Goal: Task Accomplishment & Management: Complete application form

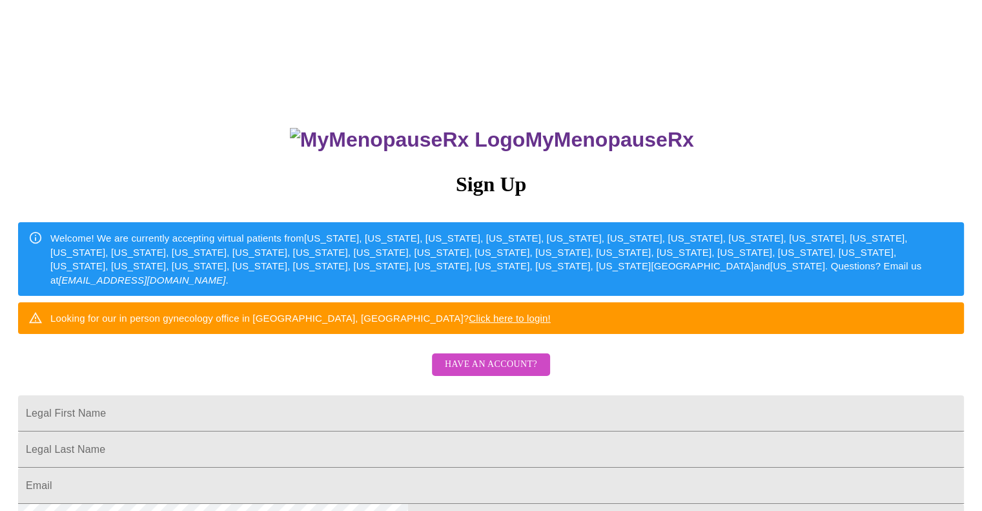
click at [535, 431] on input "Legal First Name" at bounding box center [491, 413] width 946 height 36
click at [516, 373] on span "Have an account?" at bounding box center [491, 364] width 92 height 16
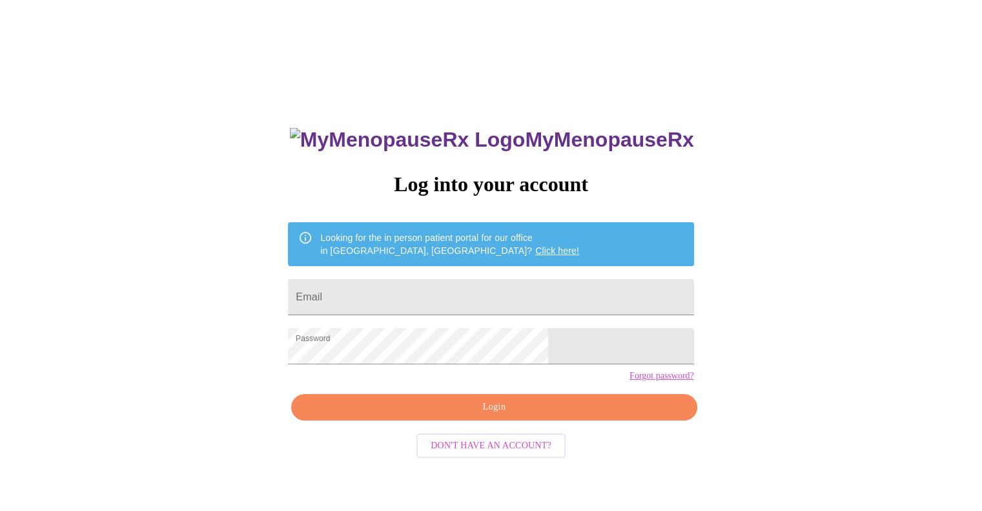
click at [508, 286] on input "Email" at bounding box center [491, 297] width 406 height 36
type input "[EMAIL_ADDRESS][DOMAIN_NAME]"
click at [489, 415] on span "Login" at bounding box center [494, 407] width 376 height 16
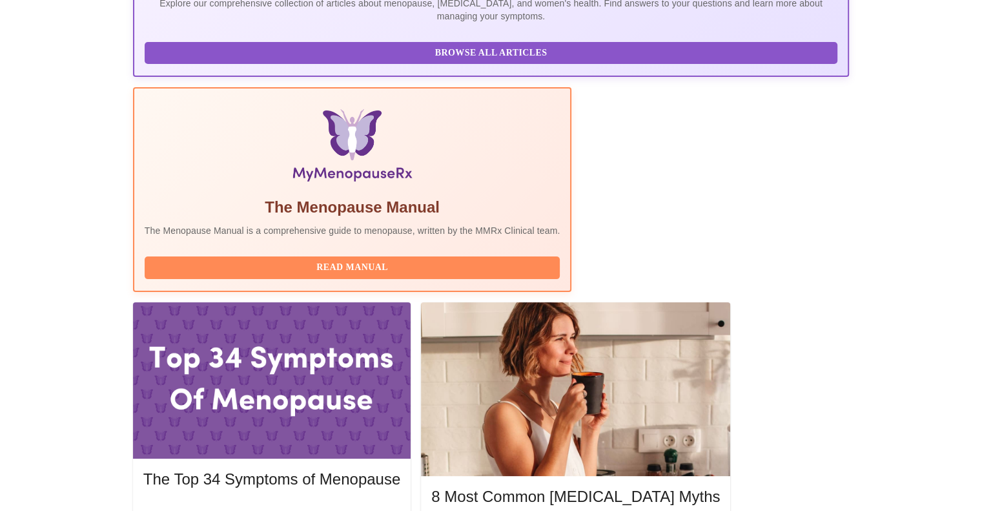
scroll to position [432, 0]
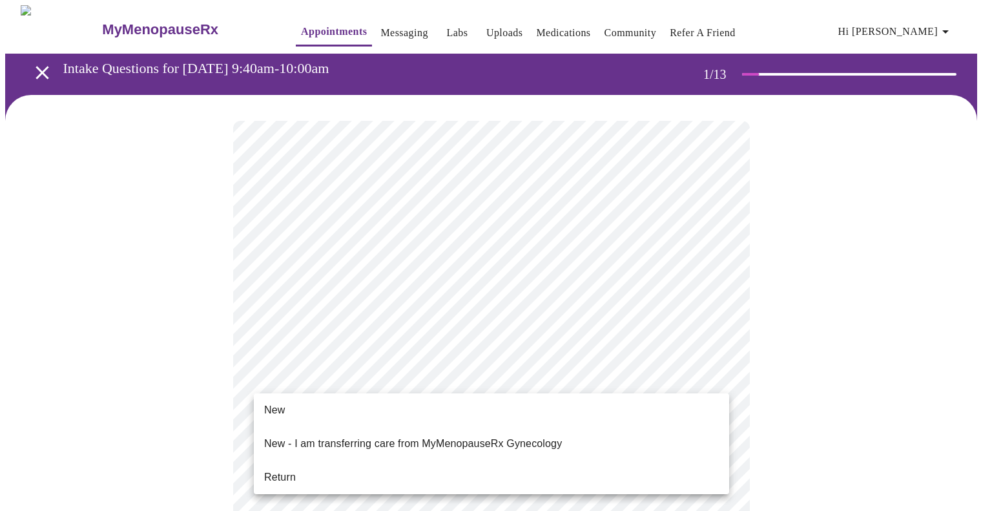
click at [462, 474] on li "Return" at bounding box center [491, 477] width 475 height 23
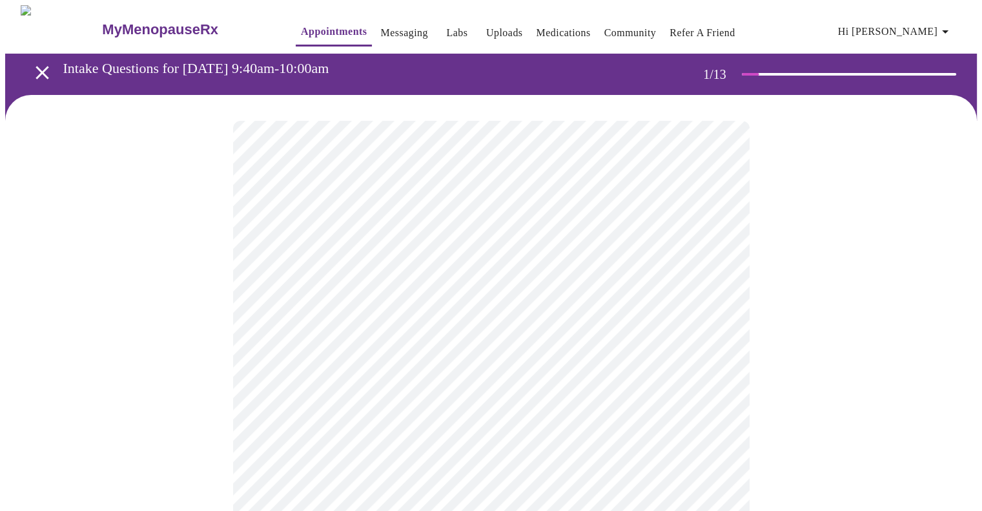
click at [709, 253] on body "MyMenopauseRx Appointments Messaging Labs Uploads Medications Community Refer a…" at bounding box center [491, 393] width 972 height 776
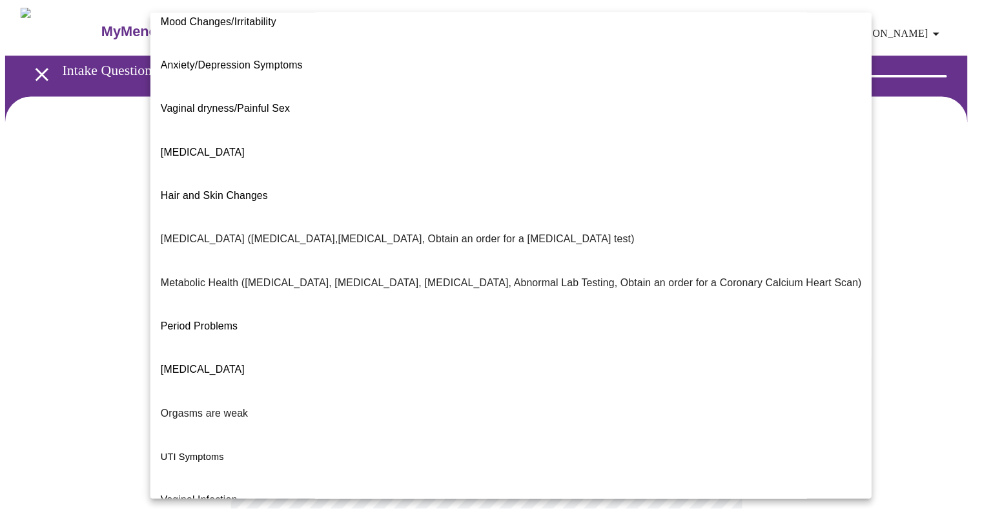
scroll to position [158, 0]
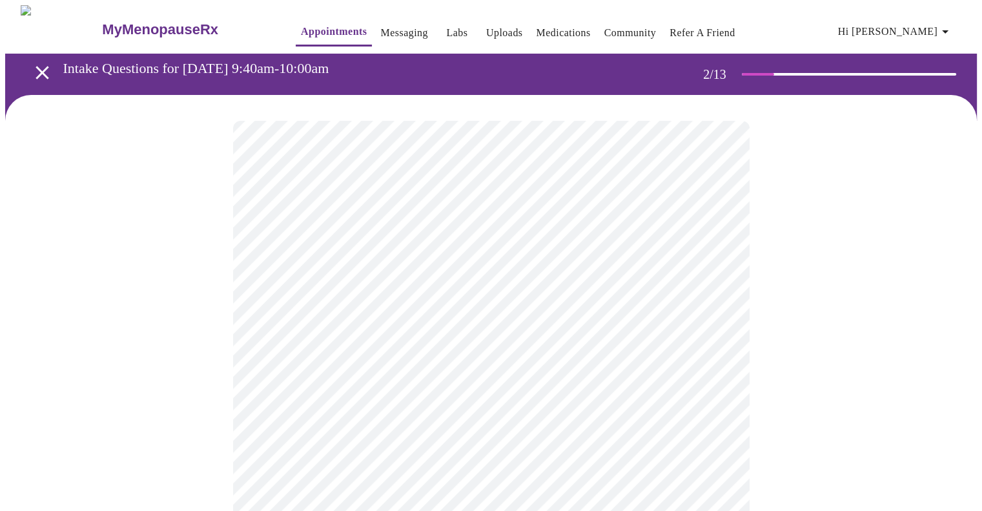
click at [514, 397] on body "MyMenopauseRx Appointments Messaging Labs Uploads Medications Community Refer a…" at bounding box center [491, 389] width 972 height 768
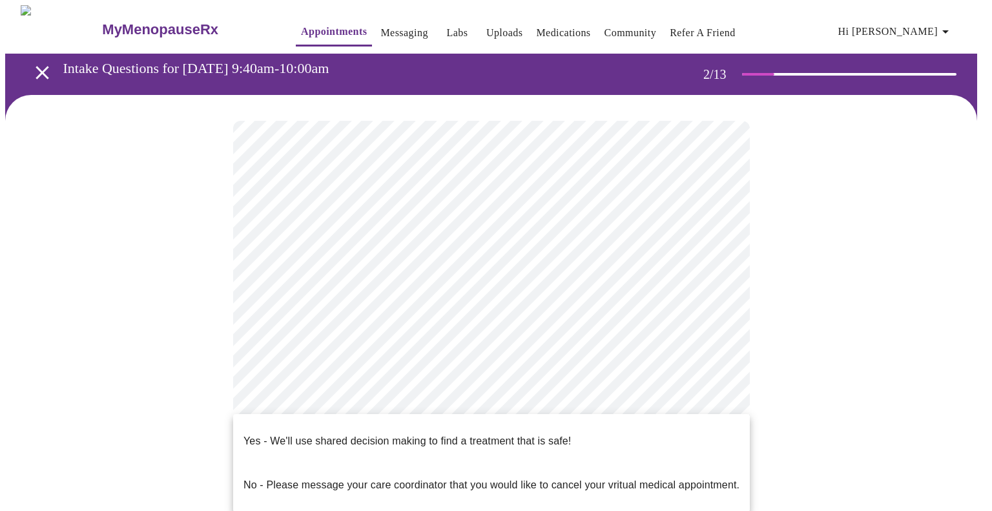
click at [745, 424] on li "Yes - We'll use shared decision making to find a treatment that is safe!" at bounding box center [491, 441] width 517 height 44
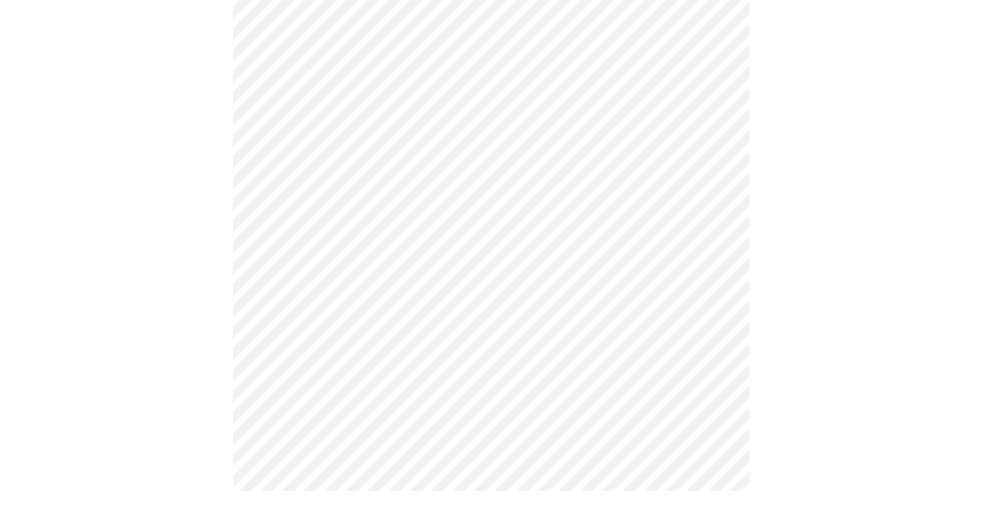
scroll to position [0, 0]
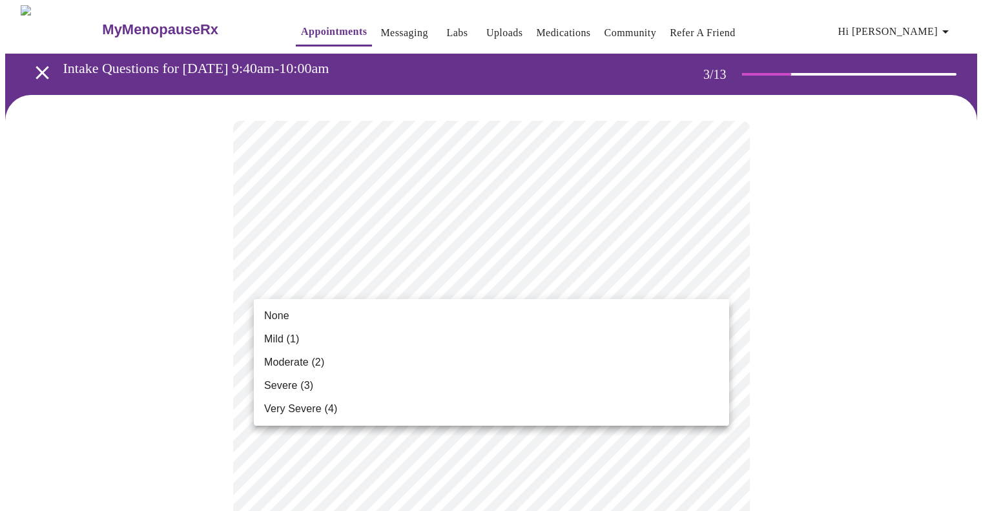
click at [614, 312] on li "None" at bounding box center [491, 315] width 475 height 23
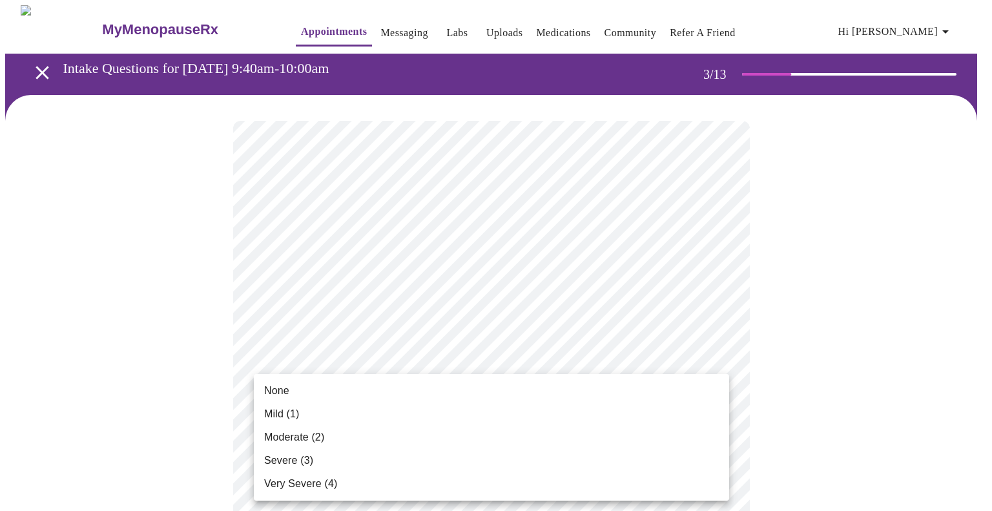
click at [601, 394] on li "None" at bounding box center [491, 390] width 475 height 23
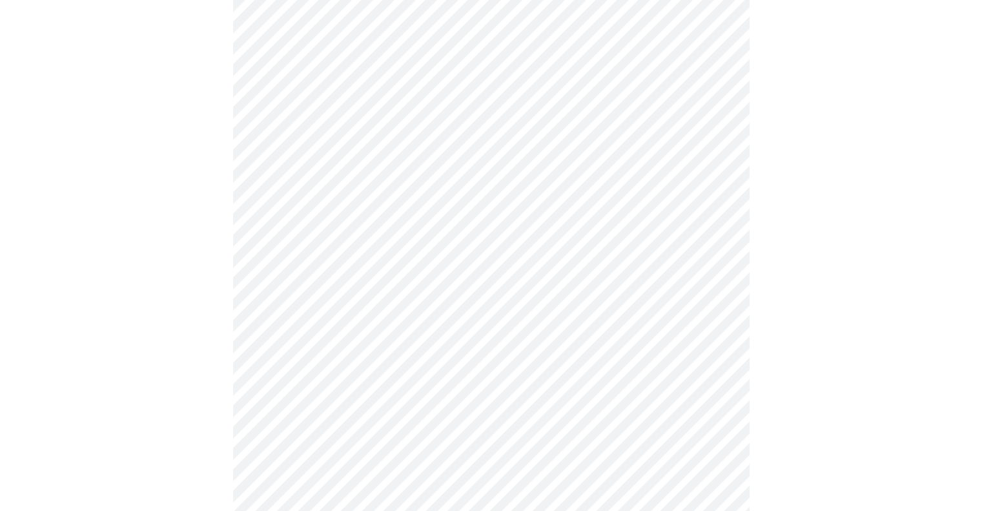
scroll to position [400, 0]
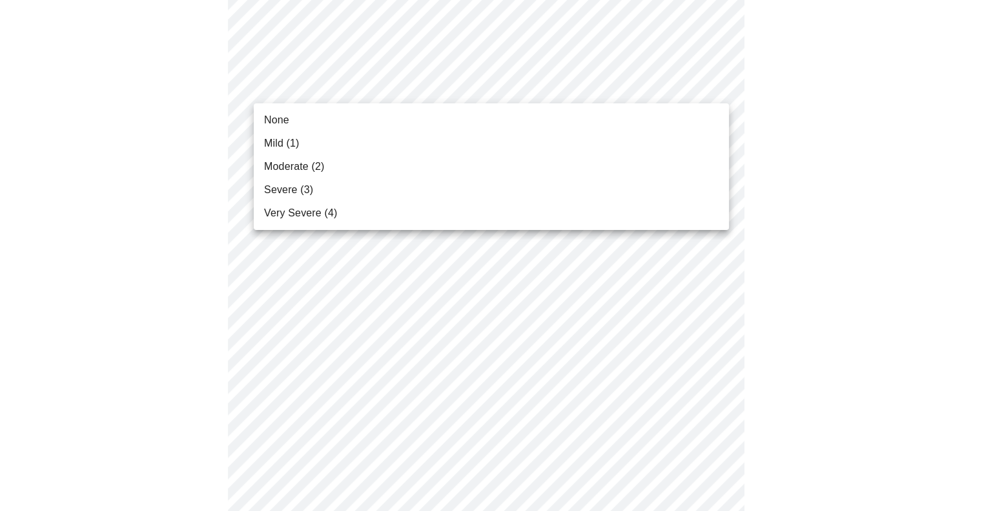
click at [573, 81] on body "MyMenopauseRx Appointments Messaging Labs Uploads Medications Community Refer a…" at bounding box center [491, 445] width 972 height 1681
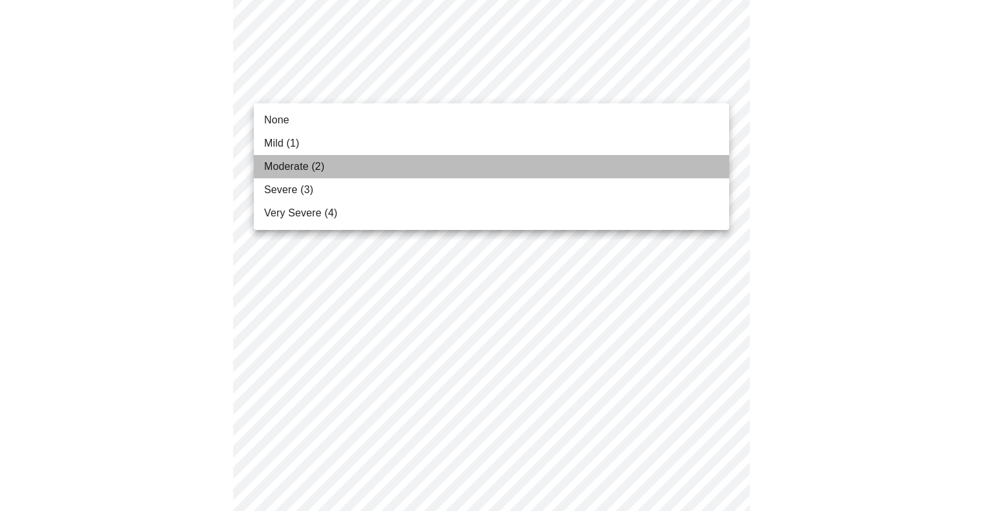
click at [557, 161] on li "Moderate (2)" at bounding box center [491, 166] width 475 height 23
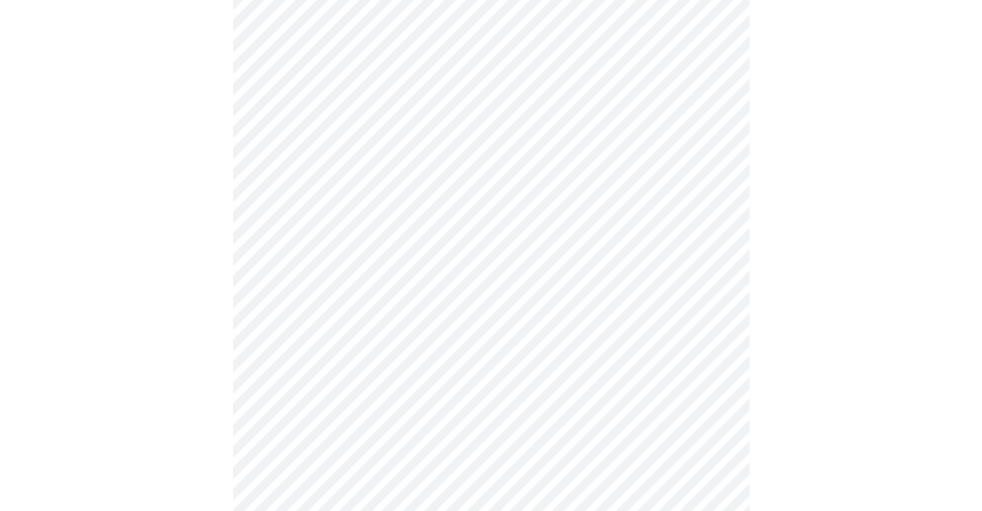
click at [556, 179] on body "MyMenopauseRx Appointments Messaging Labs Uploads Medications Community Refer a…" at bounding box center [491, 436] width 972 height 1663
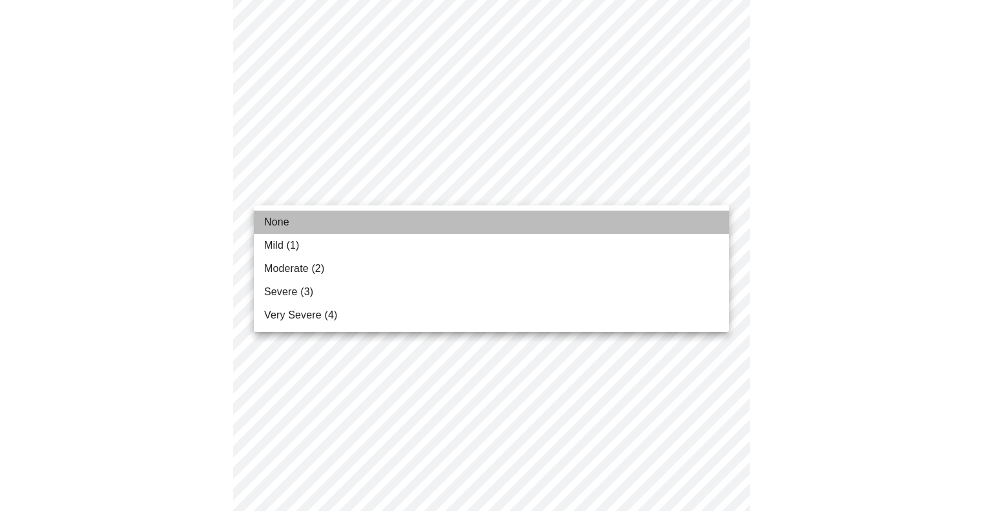
click at [530, 213] on li "None" at bounding box center [491, 222] width 475 height 23
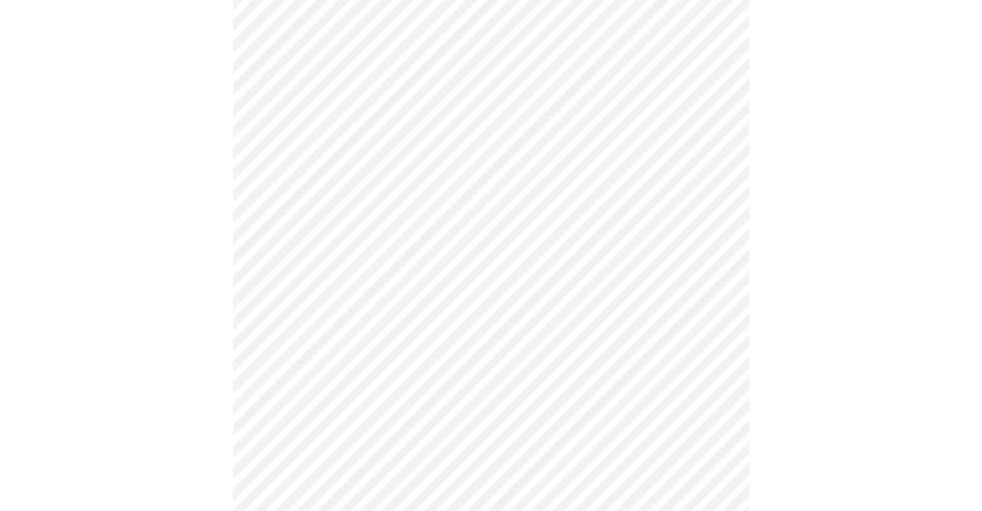
click at [515, 274] on body "MyMenopauseRx Appointments Messaging Labs Uploads Medications Community Refer a…" at bounding box center [491, 427] width 972 height 1645
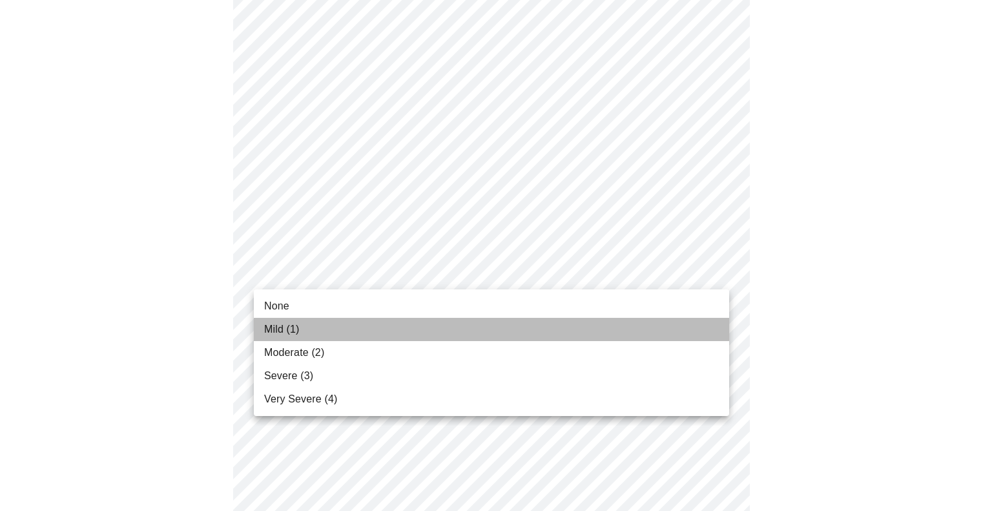
click at [505, 318] on li "Mild (1)" at bounding box center [491, 329] width 475 height 23
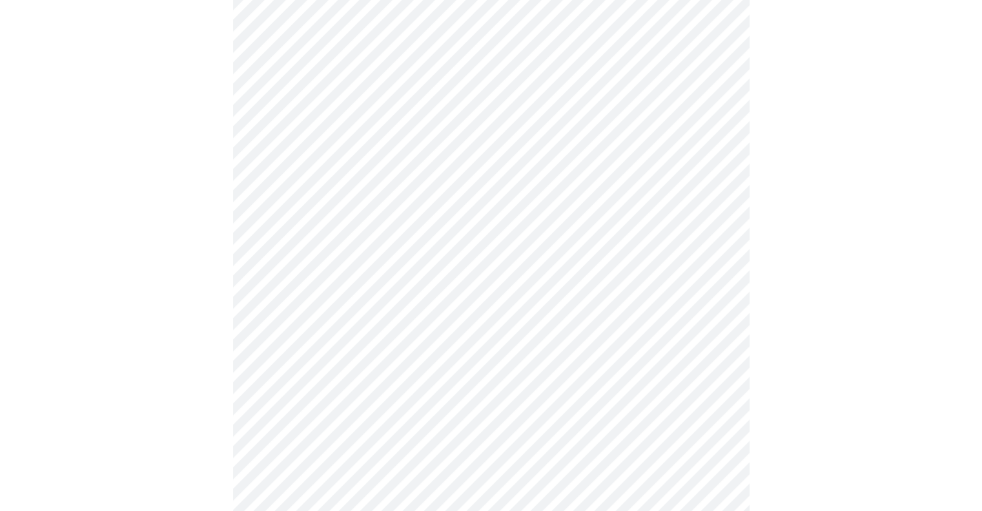
click at [492, 358] on body "MyMenopauseRx Appointments Messaging Labs Uploads Medications Community Refer a…" at bounding box center [491, 418] width 972 height 1627
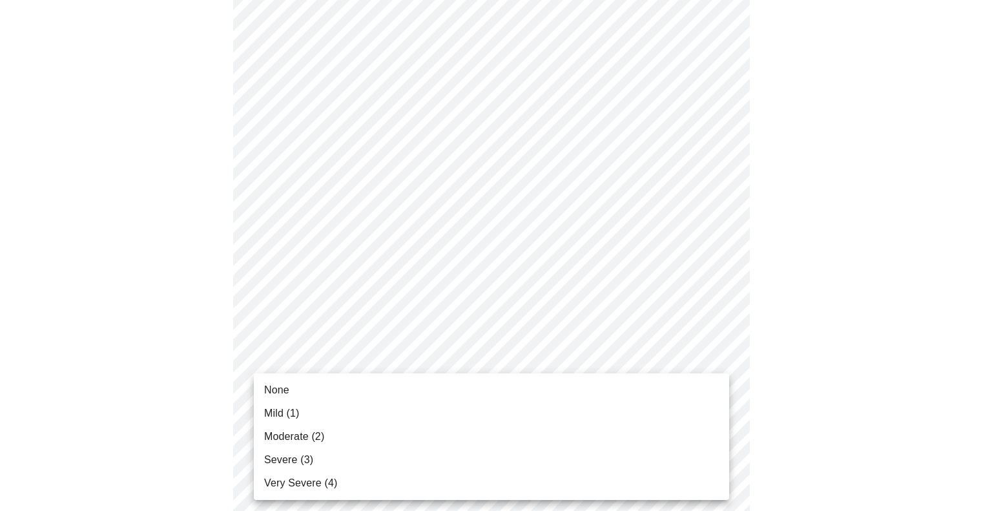
click at [491, 398] on li "None" at bounding box center [491, 389] width 475 height 23
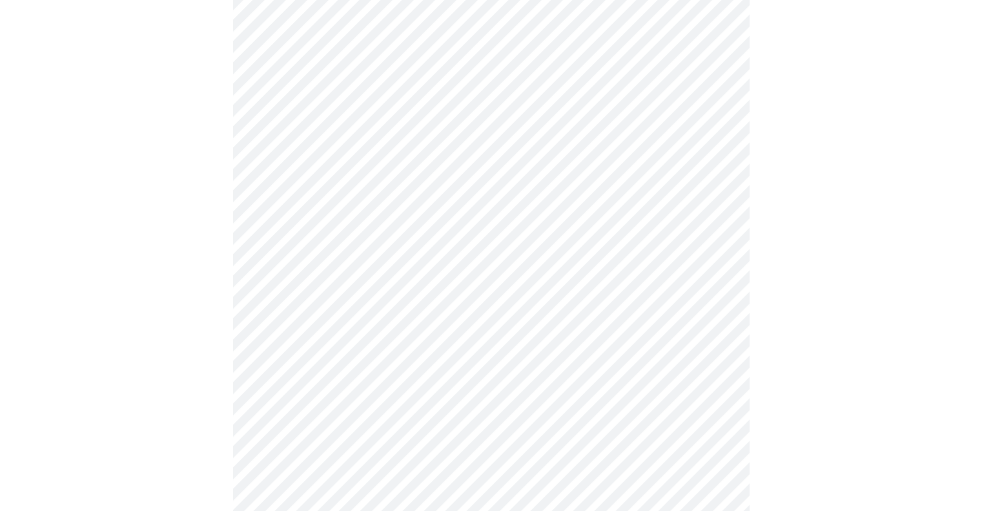
click at [696, 359] on body "MyMenopauseRx Appointments Messaging Labs Uploads Medications Community Refer a…" at bounding box center [491, 409] width 972 height 1609
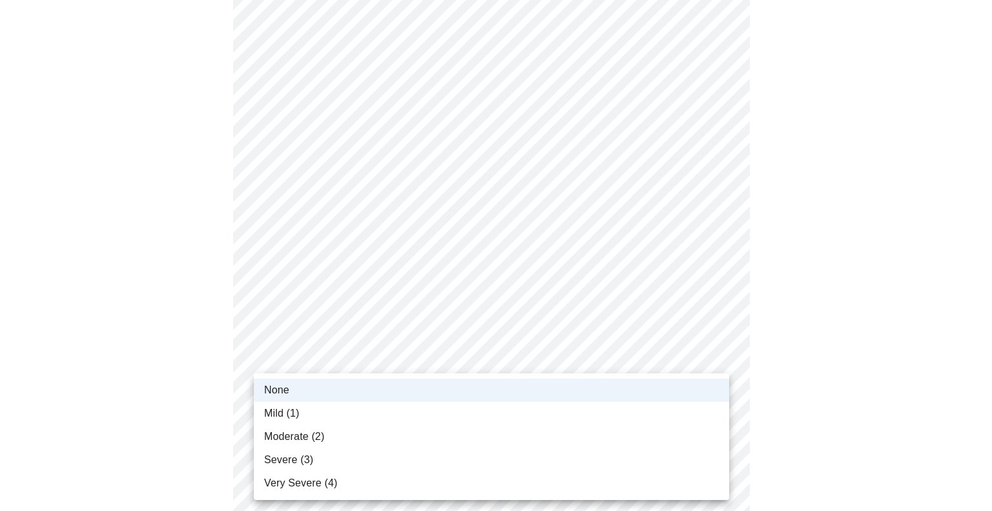
click at [661, 418] on li "Mild (1)" at bounding box center [491, 413] width 475 height 23
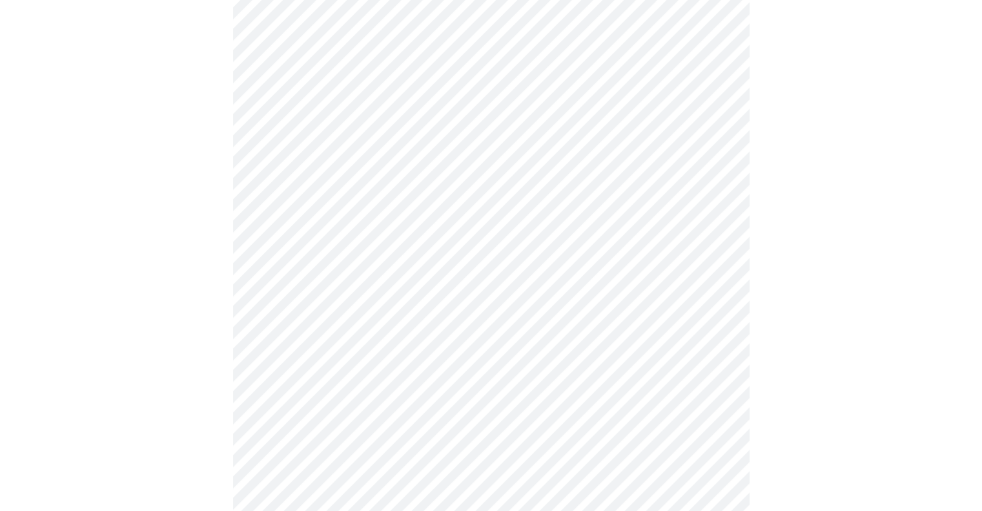
scroll to position [774, 0]
click at [688, 80] on body "MyMenopauseRx Appointments Messaging Labs Uploads Medications Community Refer a…" at bounding box center [491, 35] width 972 height 1609
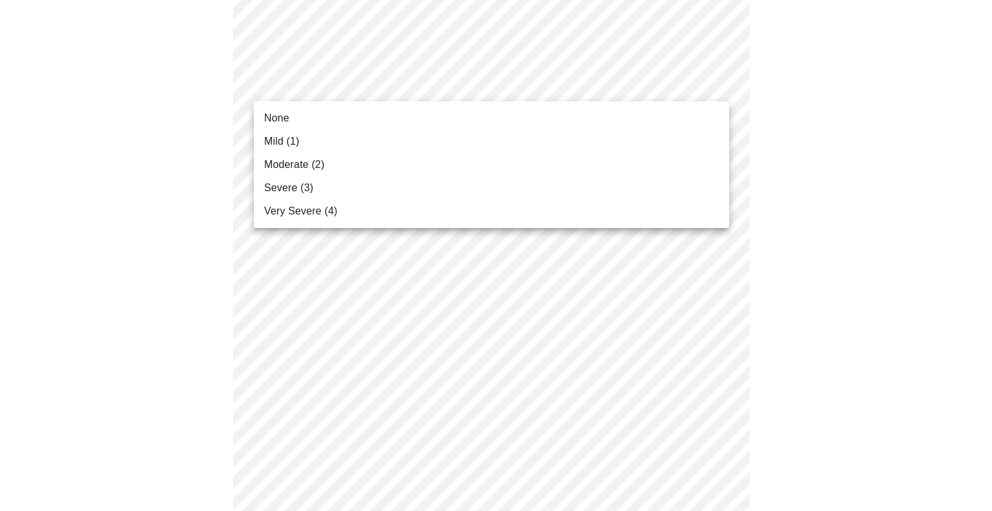
click at [610, 141] on li "Mild (1)" at bounding box center [491, 141] width 475 height 23
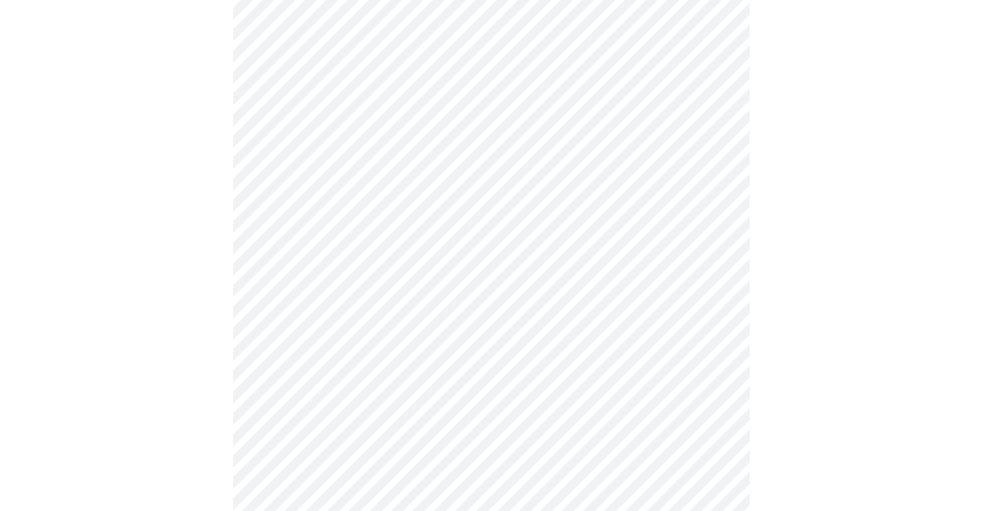
click at [581, 173] on body "MyMenopauseRx Appointments Messaging Labs Uploads Medications Community Refer a…" at bounding box center [491, 26] width 972 height 1591
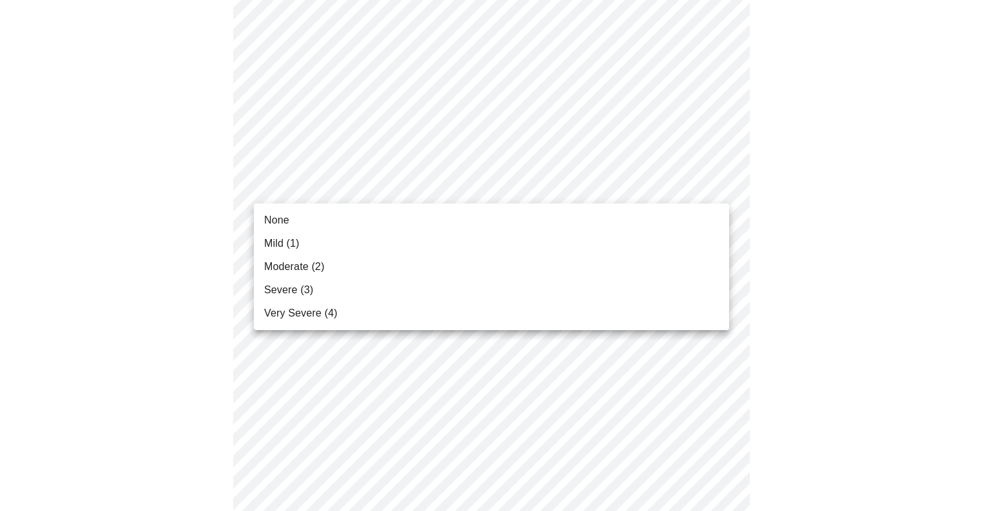
click at [535, 230] on li "None" at bounding box center [491, 220] width 475 height 23
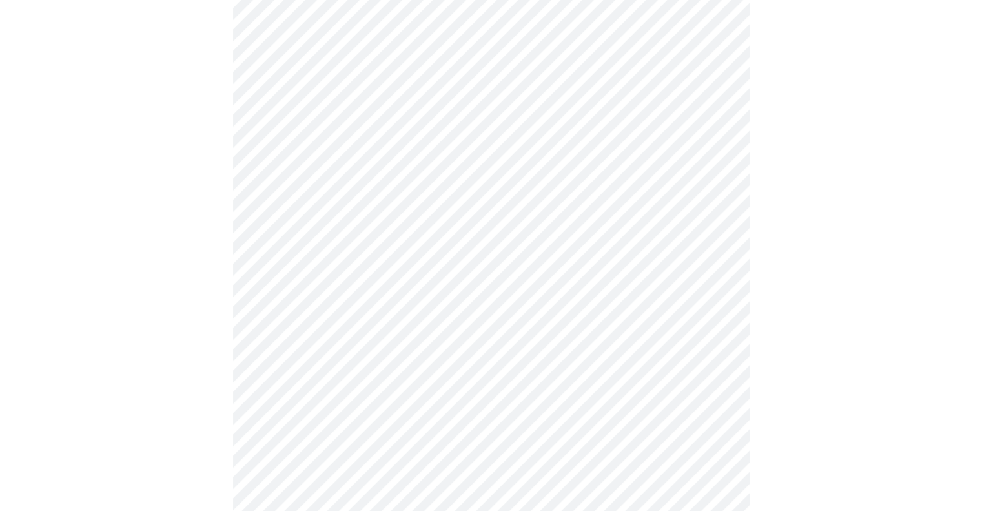
click at [502, 280] on body "MyMenopauseRx Appointments Messaging Labs Uploads Medications Community Refer a…" at bounding box center [491, 17] width 972 height 1573
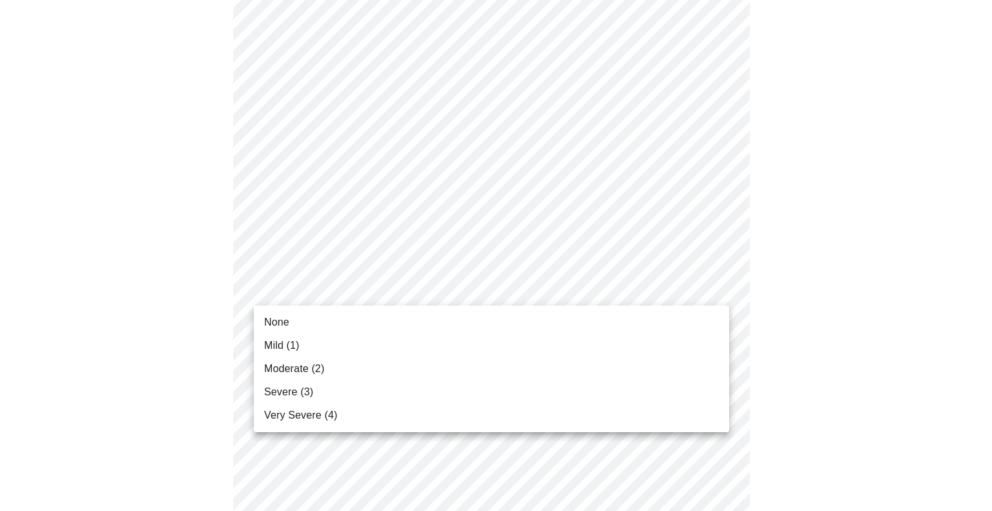
click at [486, 318] on li "None" at bounding box center [491, 322] width 475 height 23
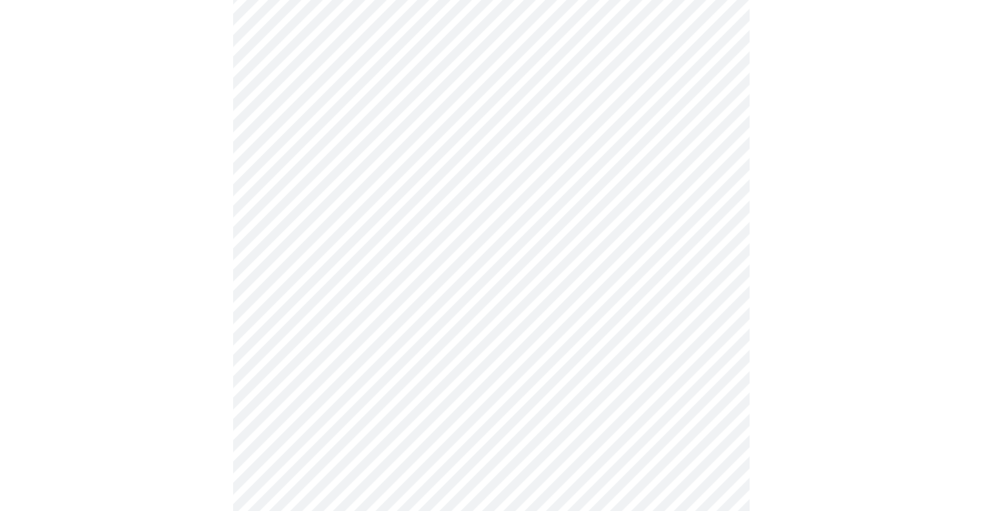
scroll to position [925, 0]
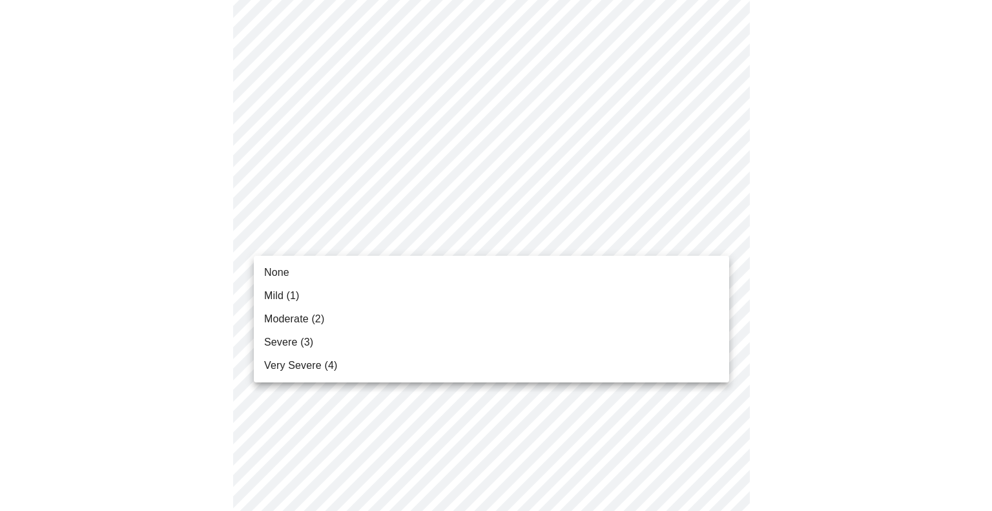
click at [524, 266] on li "None" at bounding box center [491, 272] width 475 height 23
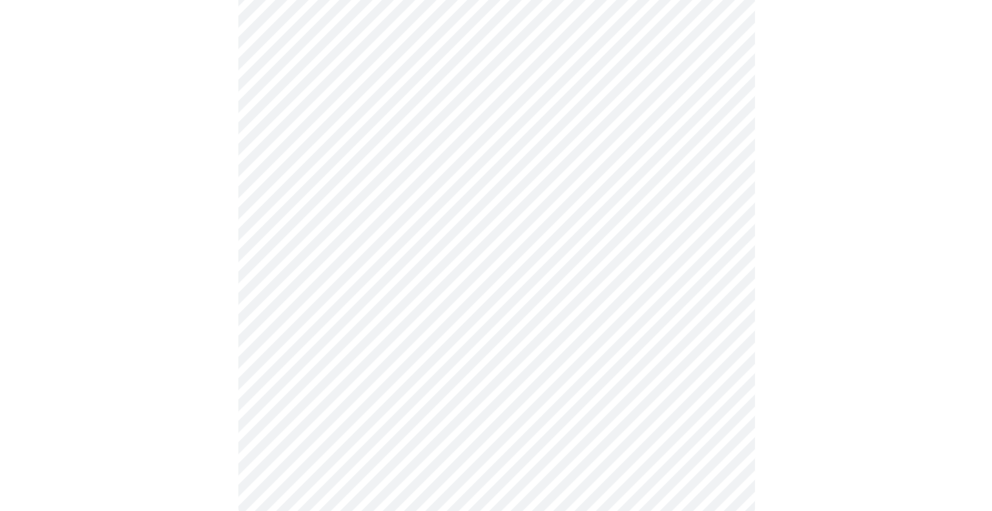
scroll to position [1019, 0]
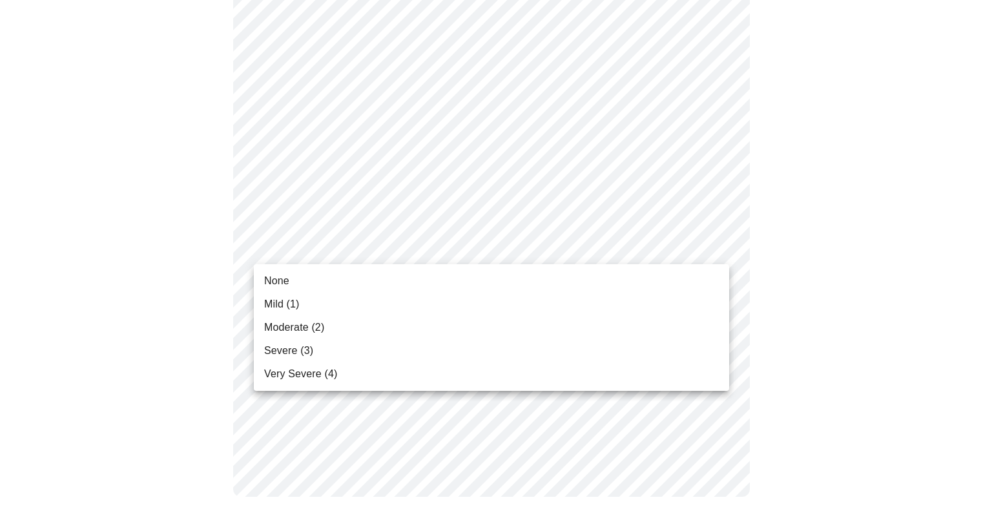
click at [520, 276] on li "None" at bounding box center [491, 280] width 475 height 23
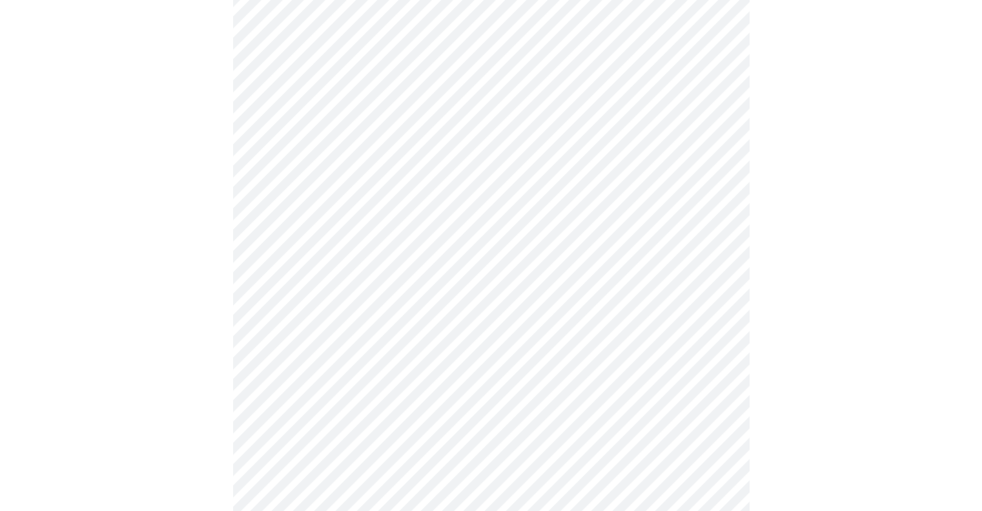
scroll to position [594, 0]
click at [624, 185] on body "MyMenopauseRx Appointments Messaging Labs Uploads Medications Community Refer a…" at bounding box center [491, 48] width 972 height 1274
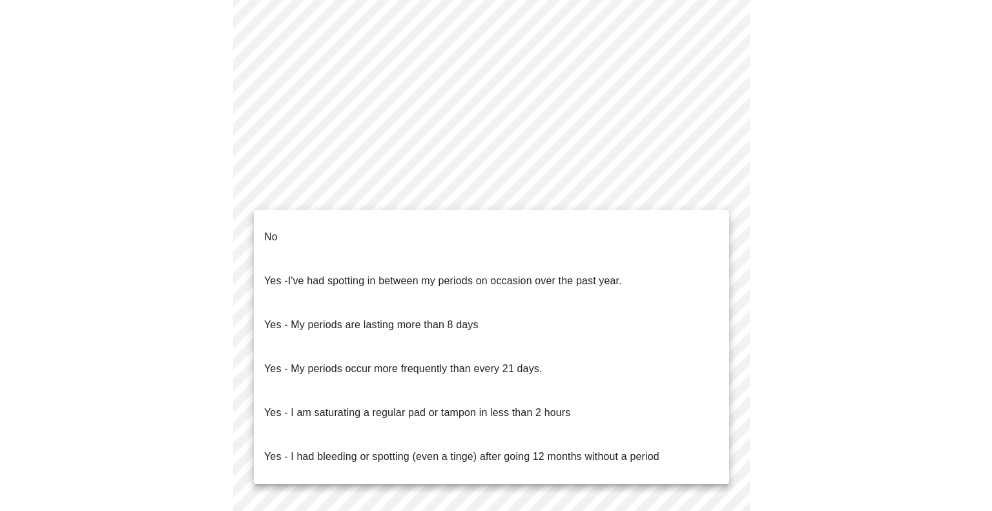
click at [583, 224] on li "No" at bounding box center [491, 237] width 475 height 44
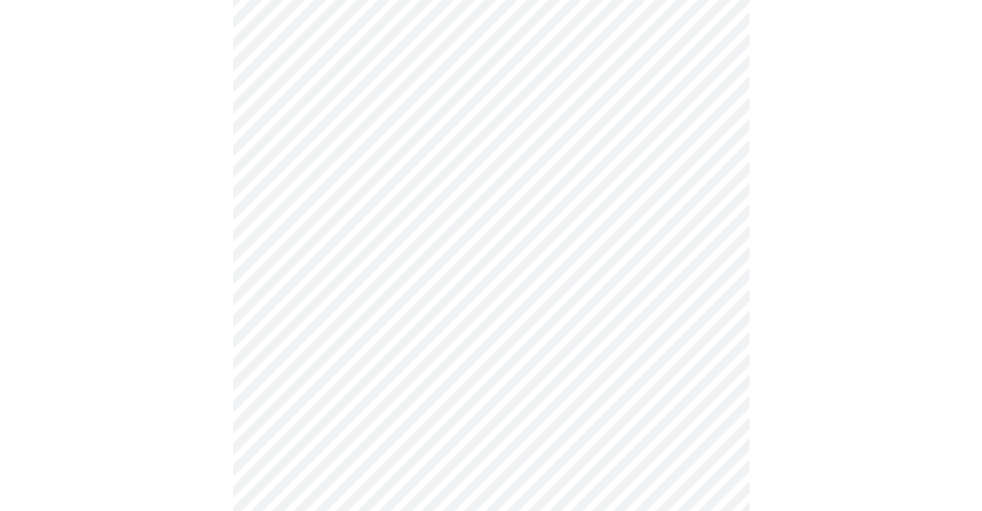
click at [547, 271] on body "MyMenopauseRx Appointments Messaging Labs Uploads Medications Community Refer a…" at bounding box center [491, 44] width 972 height 1266
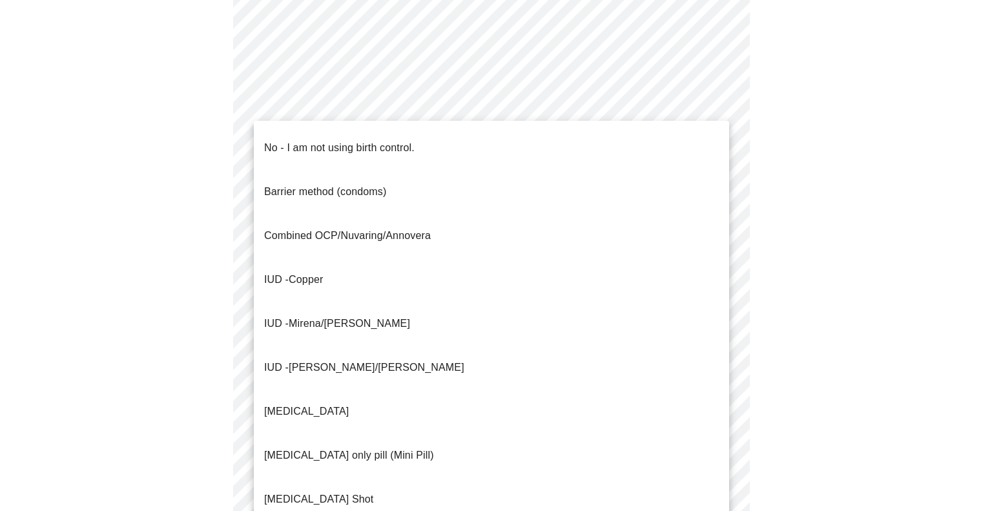
click at [499, 433] on li "[MEDICAL_DATA] only pill (Mini Pill)" at bounding box center [491, 455] width 475 height 44
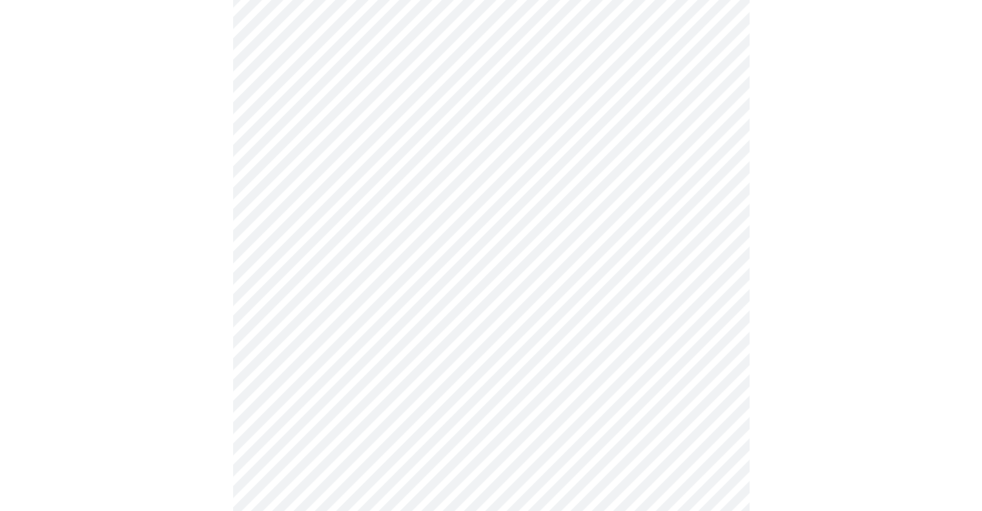
click at [500, 371] on body "MyMenopauseRx Appointments Messaging Labs Uploads Medications Community Refer a…" at bounding box center [491, 40] width 972 height 1258
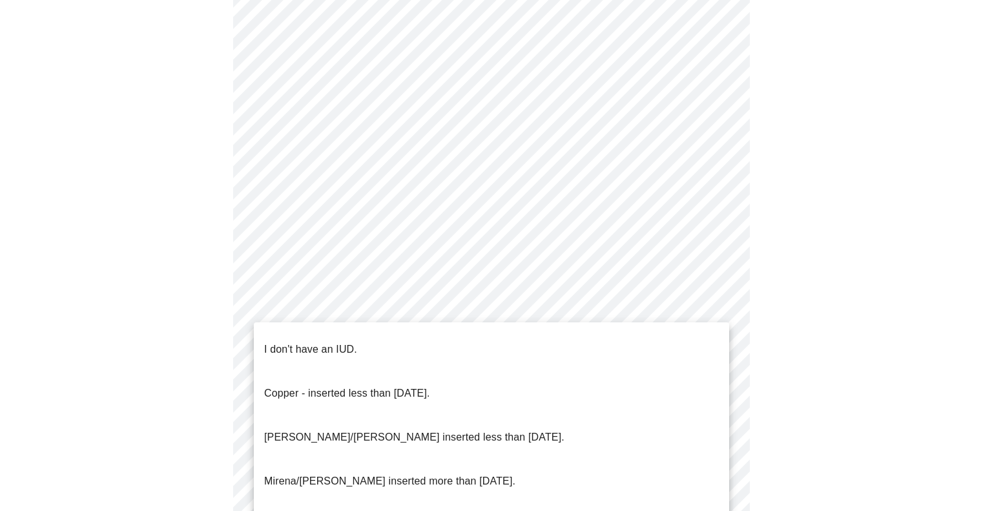
click at [509, 342] on li "I don't have an IUD." at bounding box center [491, 349] width 475 height 44
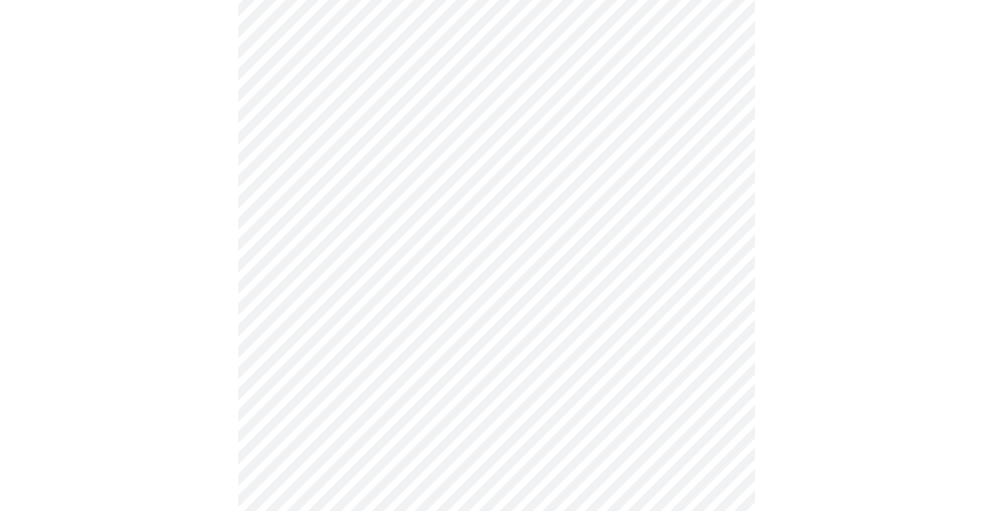
scroll to position [739, 0]
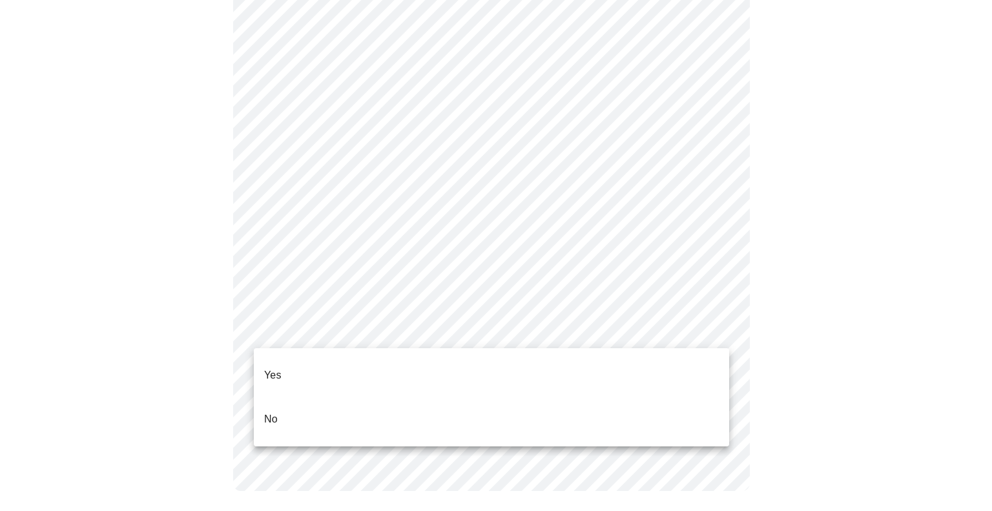
click at [692, 372] on li "Yes" at bounding box center [491, 375] width 475 height 44
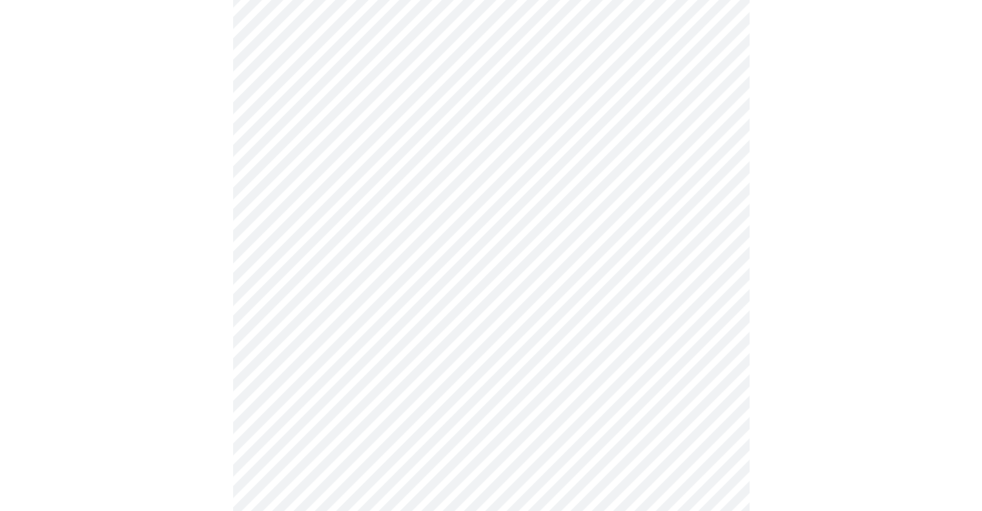
scroll to position [3381, 0]
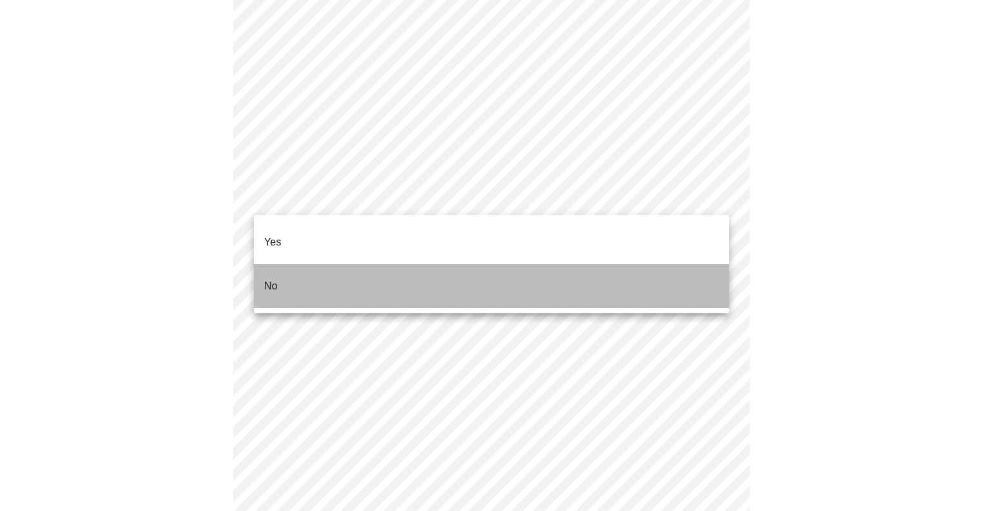
click at [575, 265] on li "No" at bounding box center [491, 286] width 475 height 44
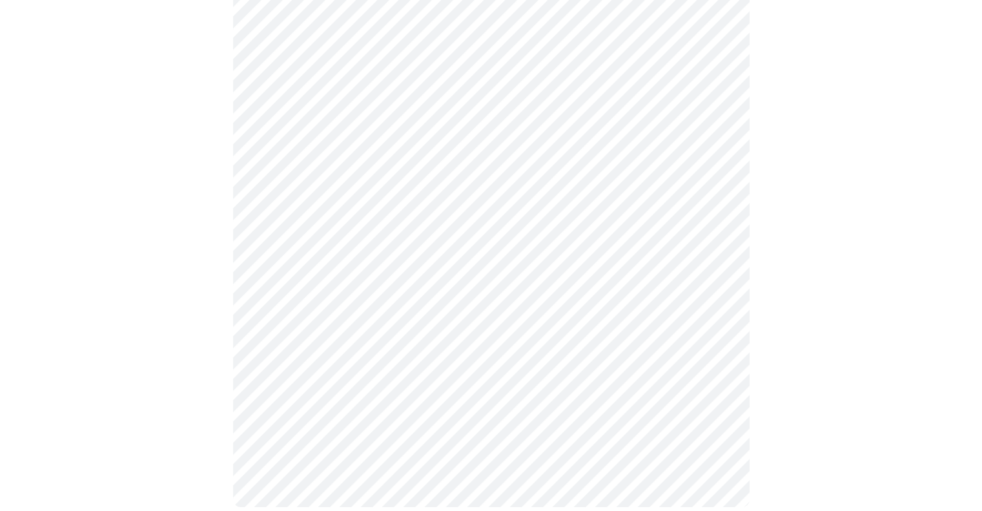
scroll to position [718, 0]
